Goal: Task Accomplishment & Management: Use online tool/utility

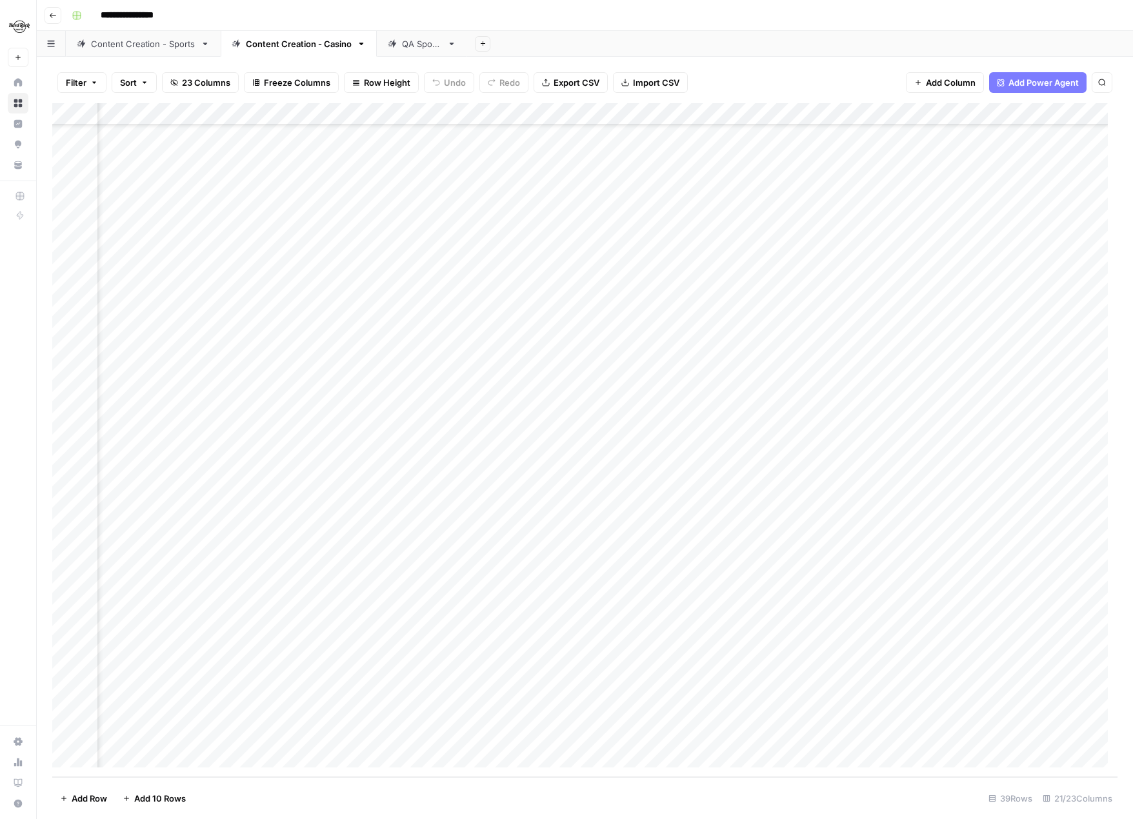
scroll to position [234, 1499]
click at [826, 469] on div "Add Column" at bounding box center [584, 440] width 1065 height 674
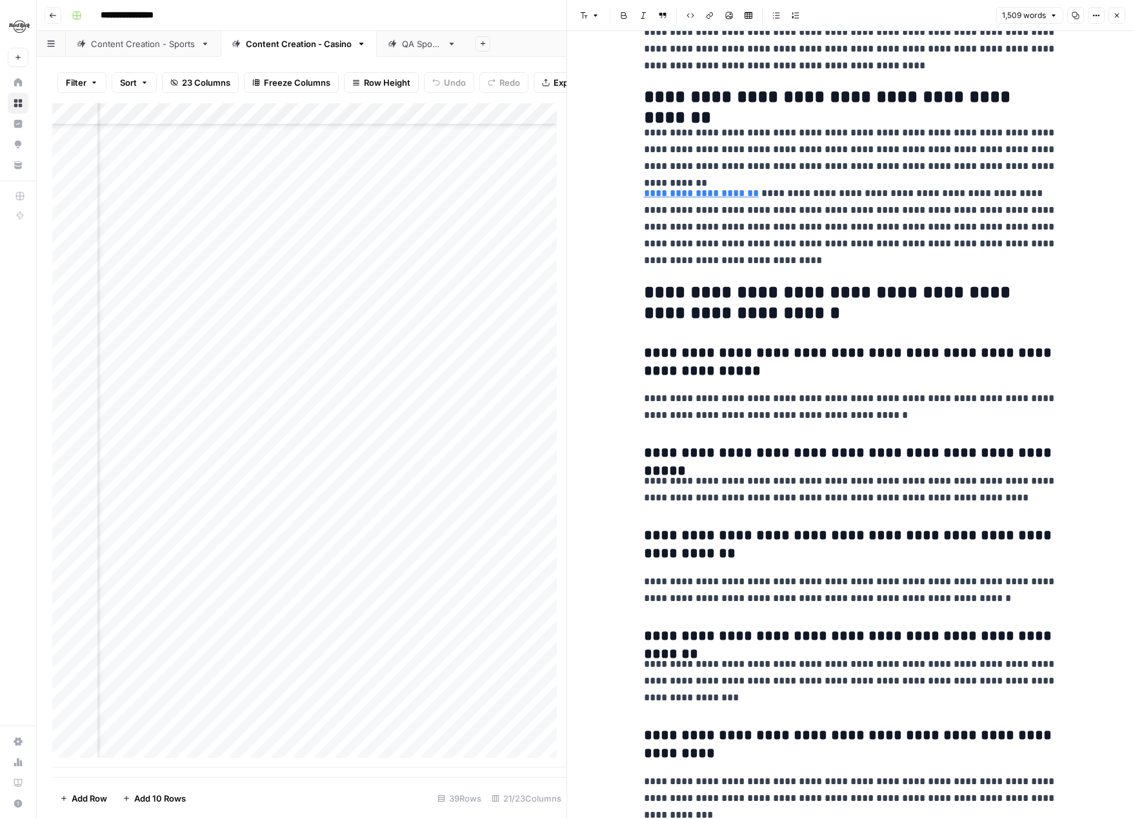
scroll to position [2649, 0]
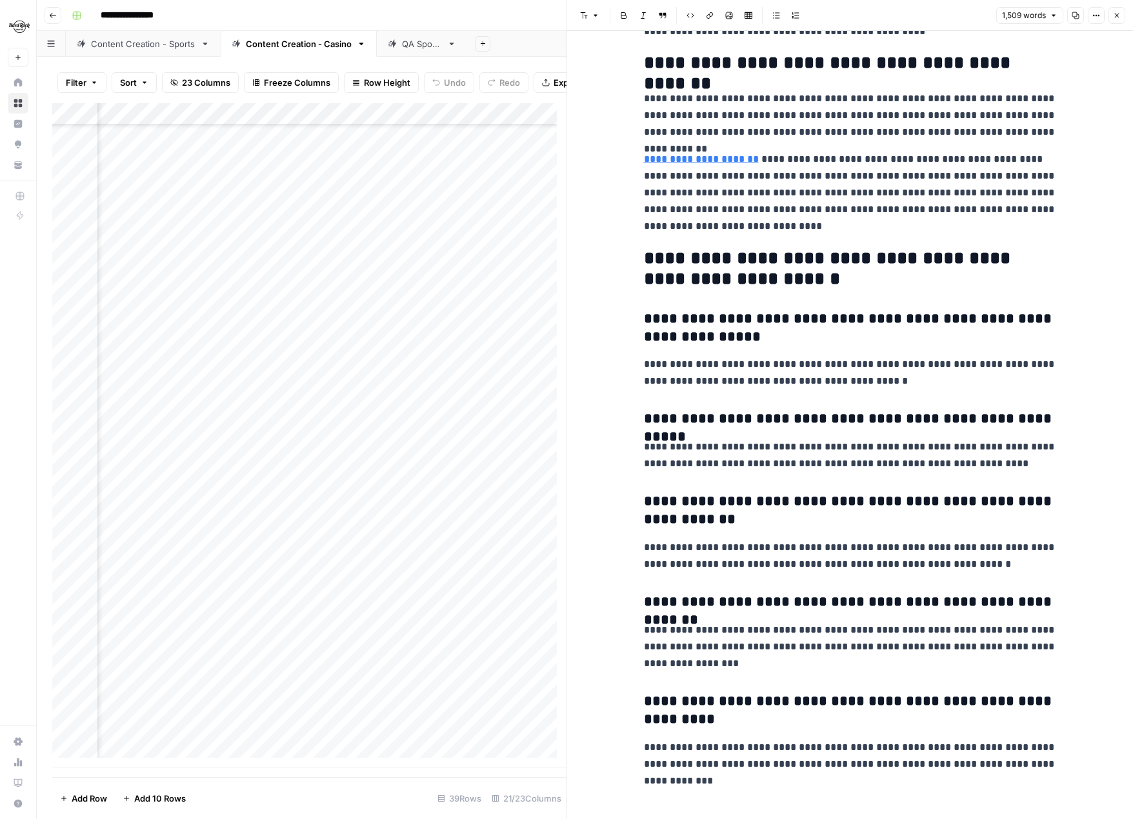
click at [1115, 19] on button "Close" at bounding box center [1116, 15] width 17 height 17
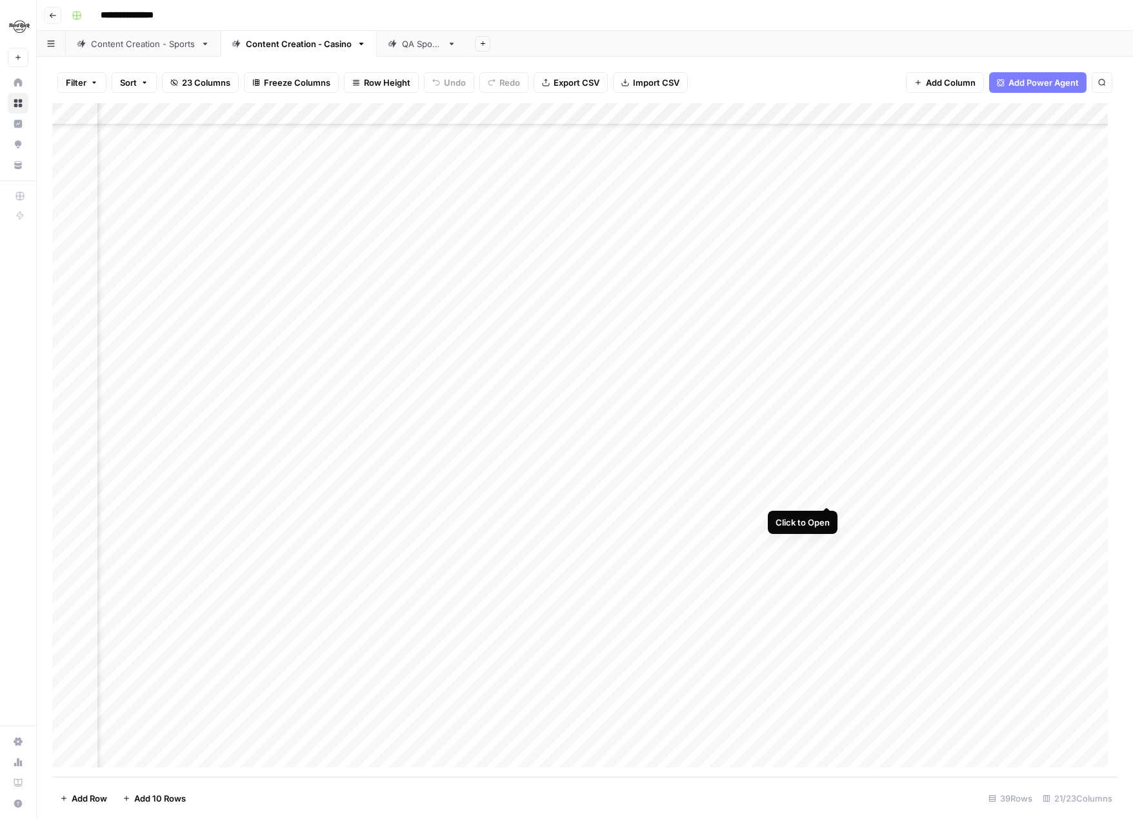
click at [829, 492] on div "Add Column" at bounding box center [584, 440] width 1065 height 674
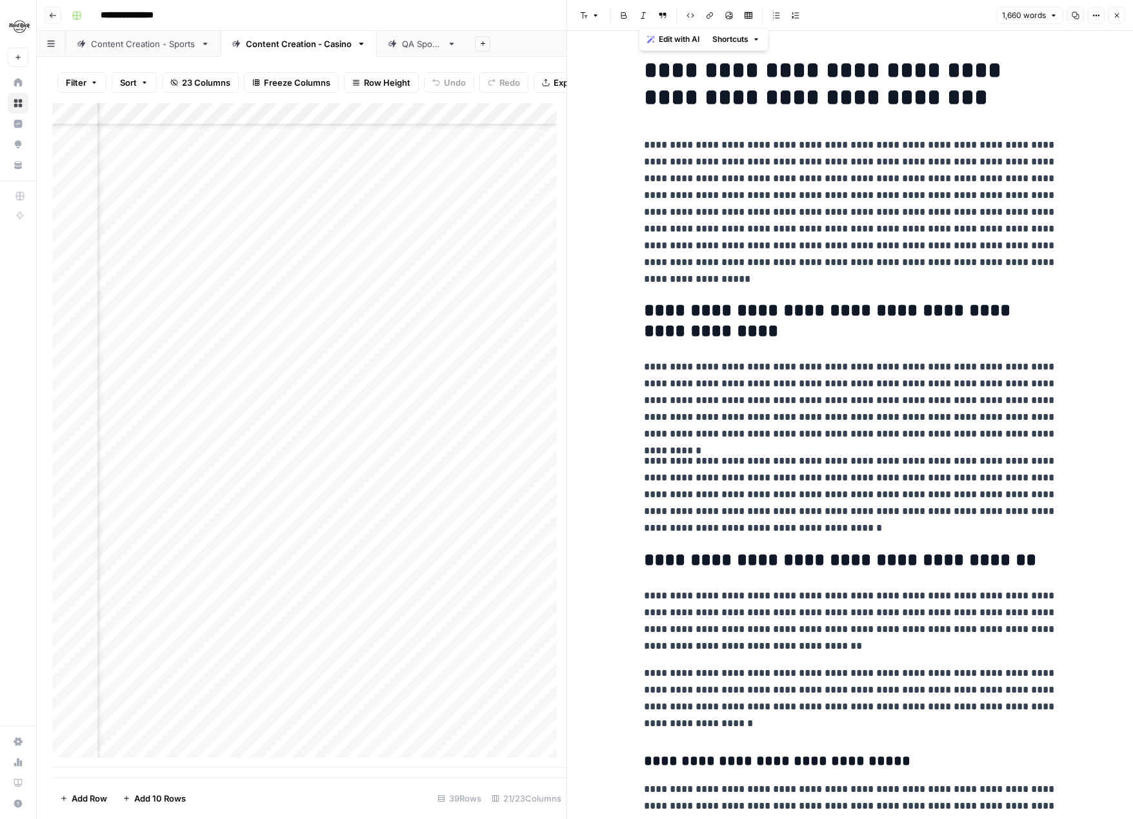
drag, startPoint x: 799, startPoint y: 772, endPoint x: 620, endPoint y: 33, distance: 760.6
copy div "**********"
click at [1117, 17] on icon "button" at bounding box center [1117, 16] width 8 height 8
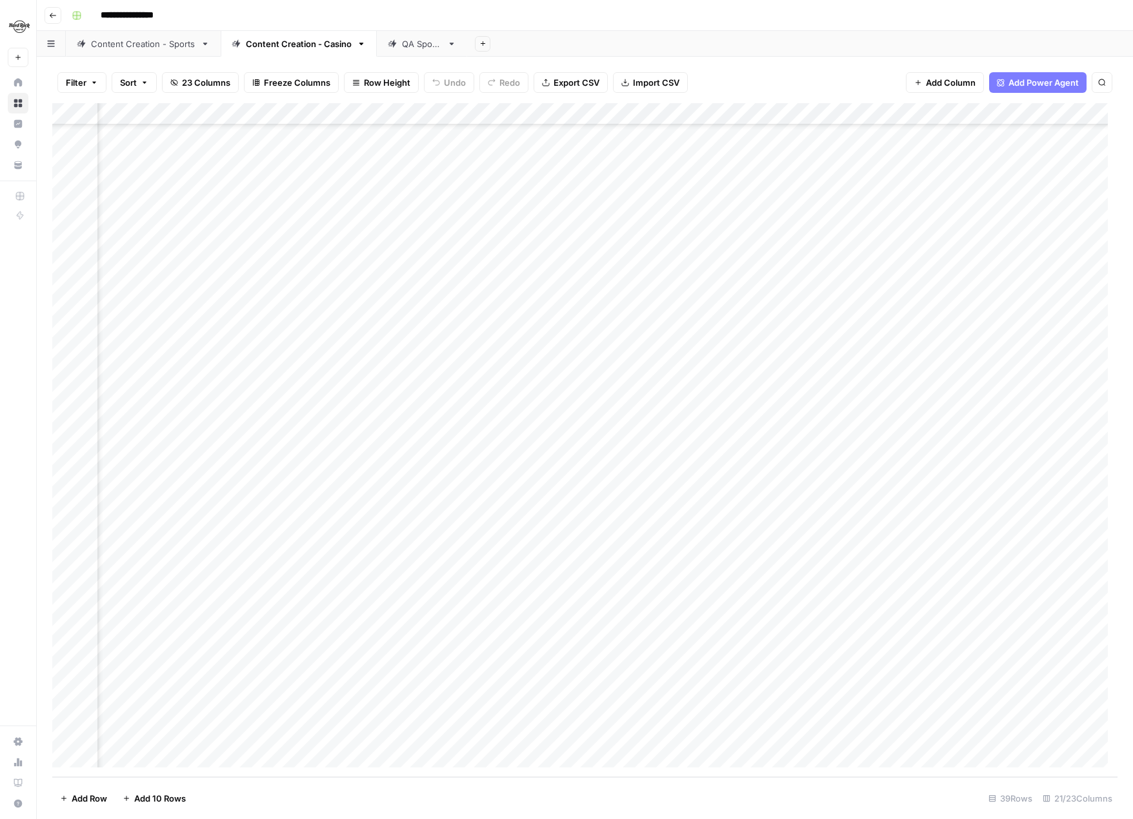
click at [828, 514] on div "Add Column" at bounding box center [584, 440] width 1065 height 674
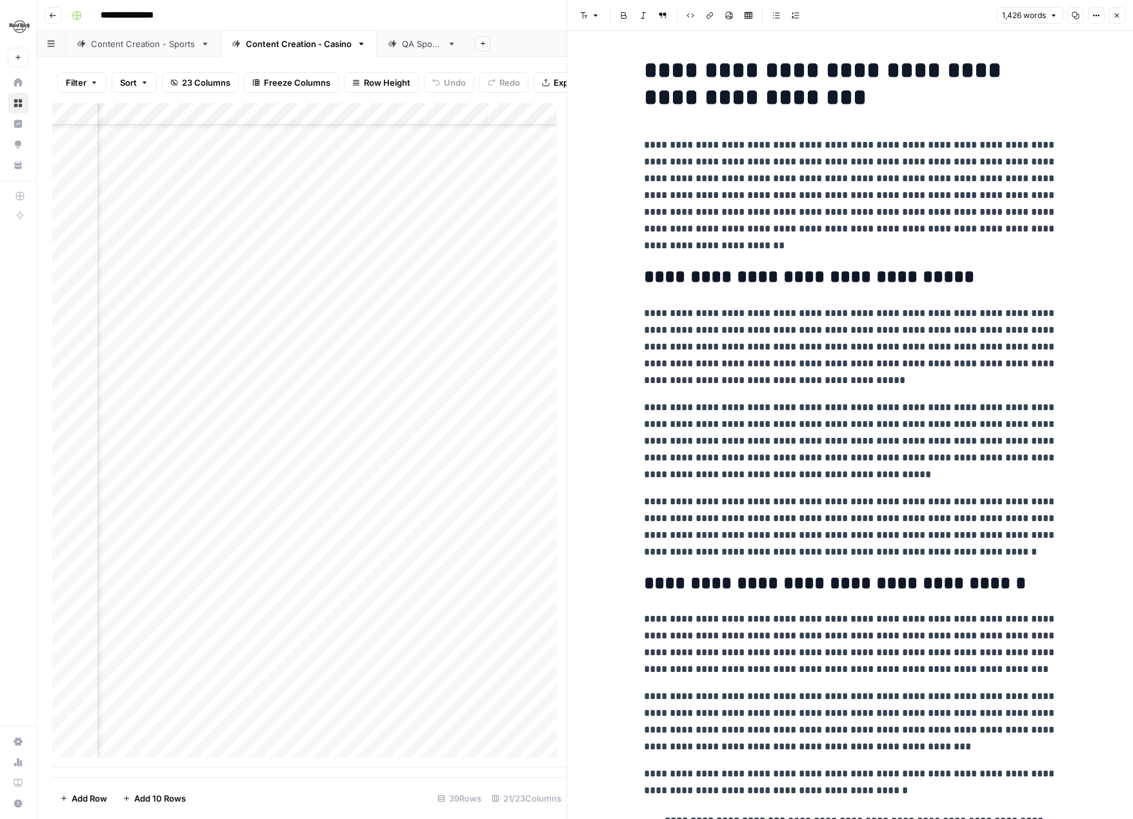
click at [1119, 17] on icon "button" at bounding box center [1117, 16] width 8 height 8
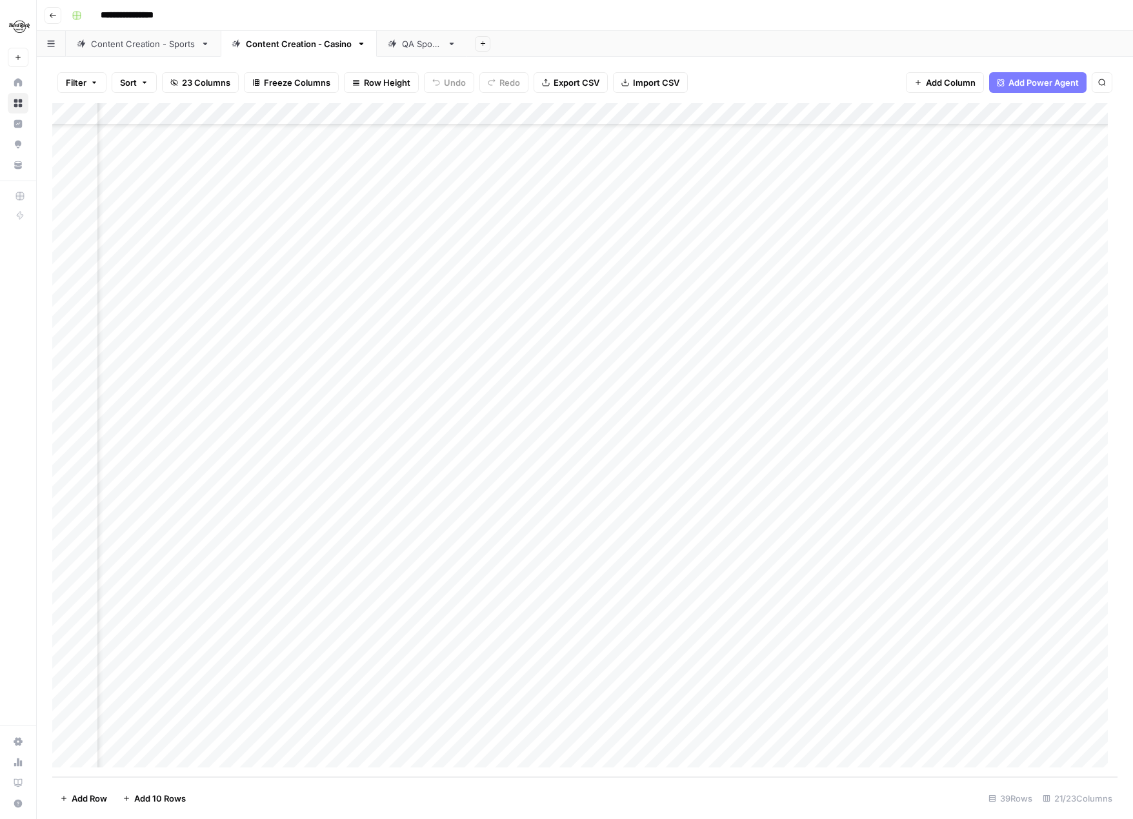
click at [829, 555] on div "Add Column" at bounding box center [584, 440] width 1065 height 674
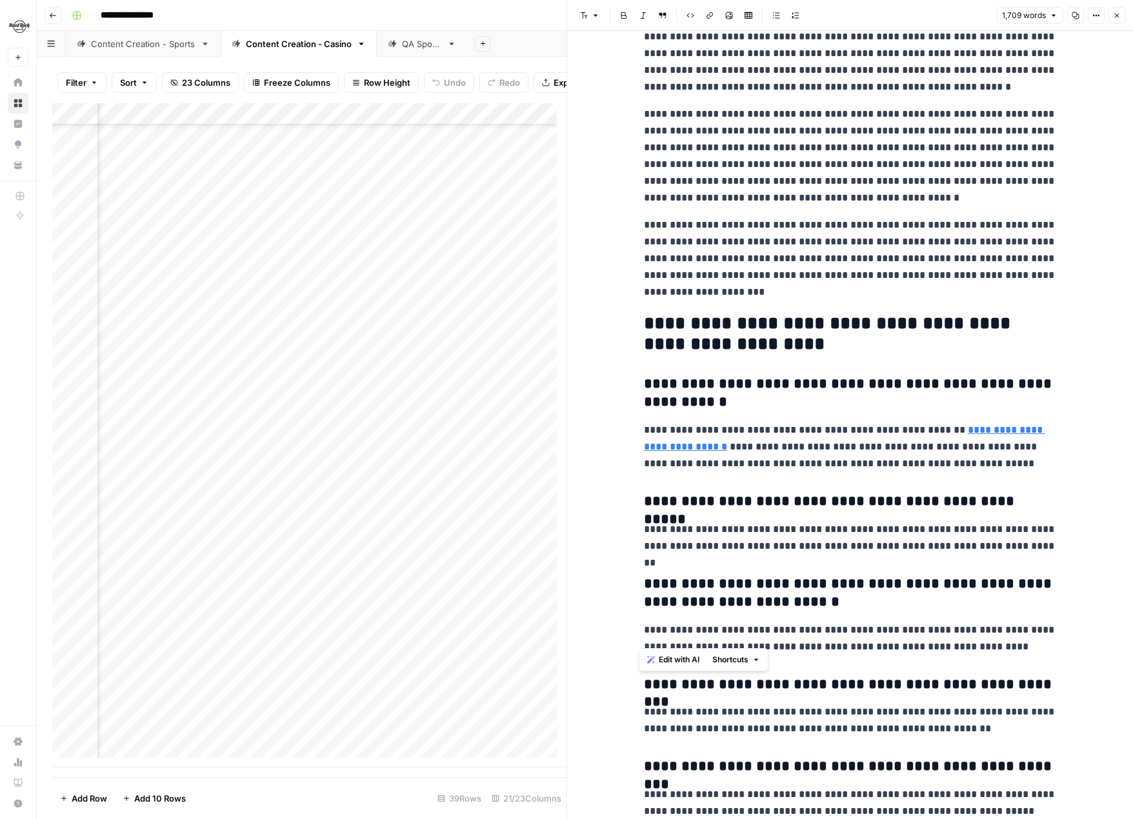
scroll to position [2871, 0]
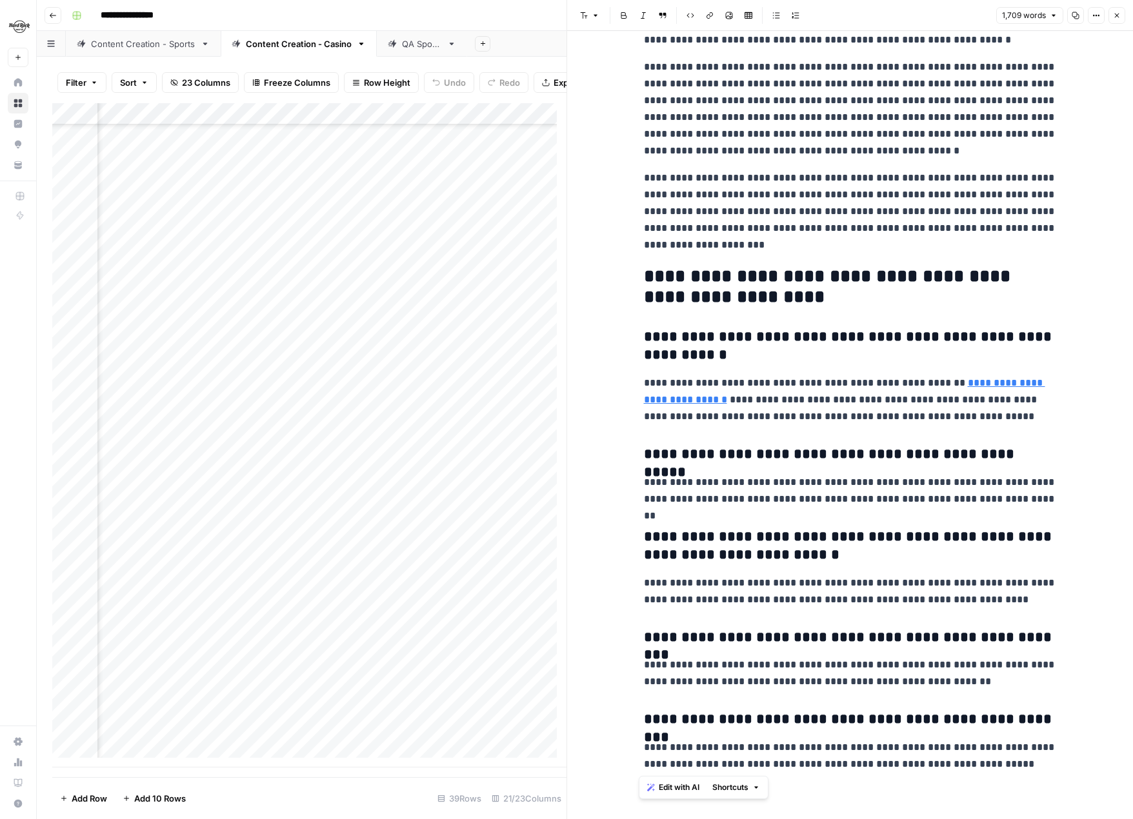
drag, startPoint x: 634, startPoint y: 70, endPoint x: 1068, endPoint y: 766, distance: 820.4
copy div "**********"
click at [1117, 12] on icon "button" at bounding box center [1117, 16] width 8 height 8
